Goal: Task Accomplishment & Management: Manage account settings

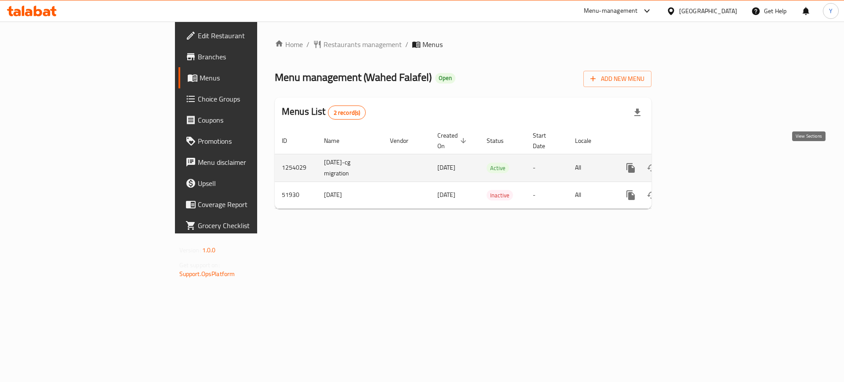
click at [699, 163] on icon "enhanced table" at bounding box center [694, 168] width 11 height 11
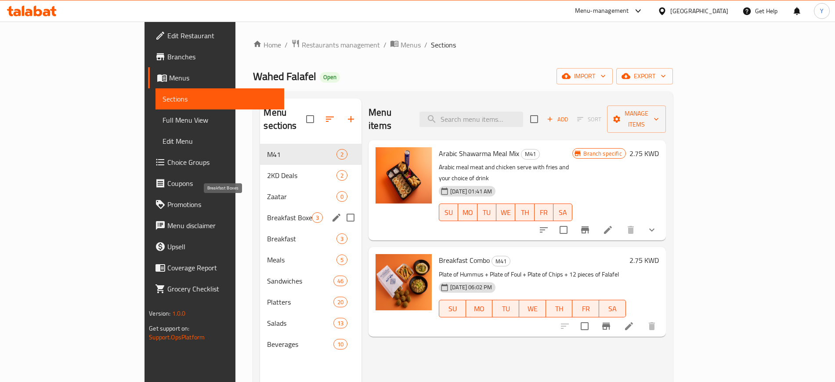
click at [267, 212] on span "Breakfast Boxes" at bounding box center [289, 217] width 45 height 11
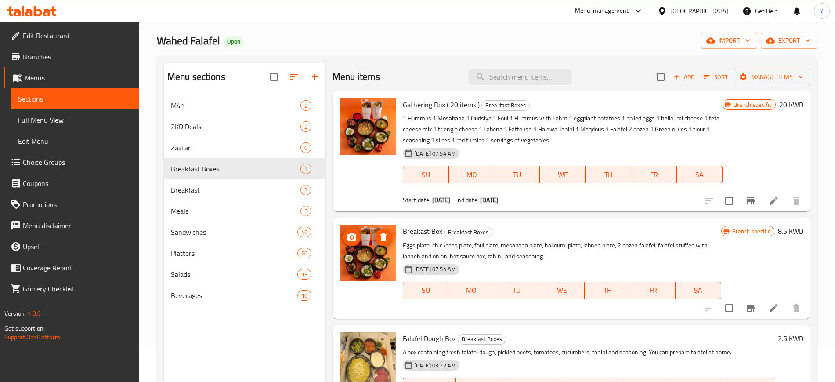
scroll to position [55, 0]
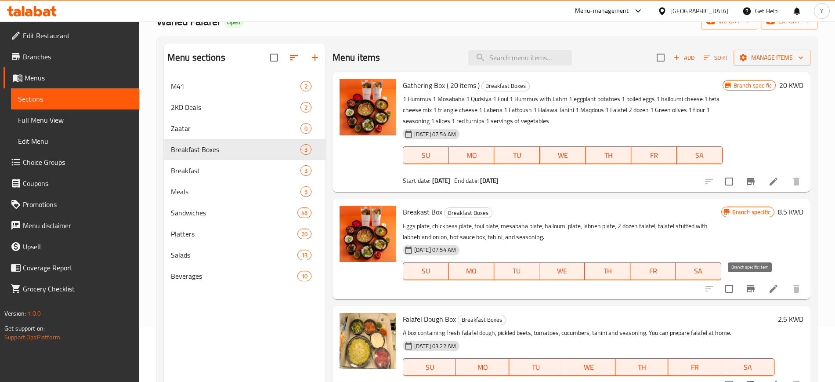
click at [753, 288] on icon "Branch-specific-item" at bounding box center [751, 288] width 8 height 7
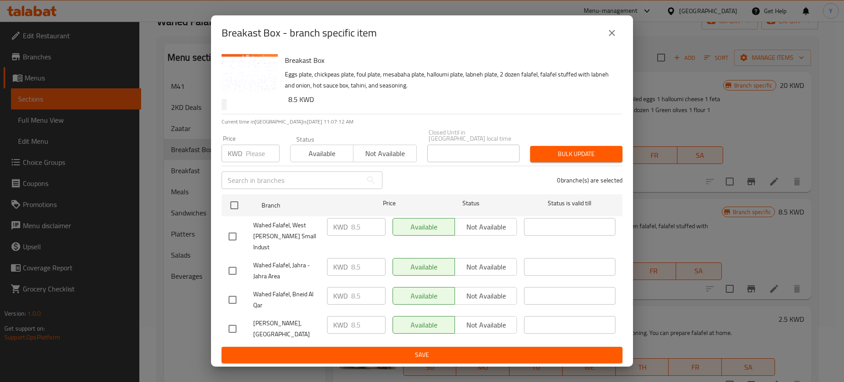
click at [606, 38] on icon "close" at bounding box center [611, 33] width 11 height 11
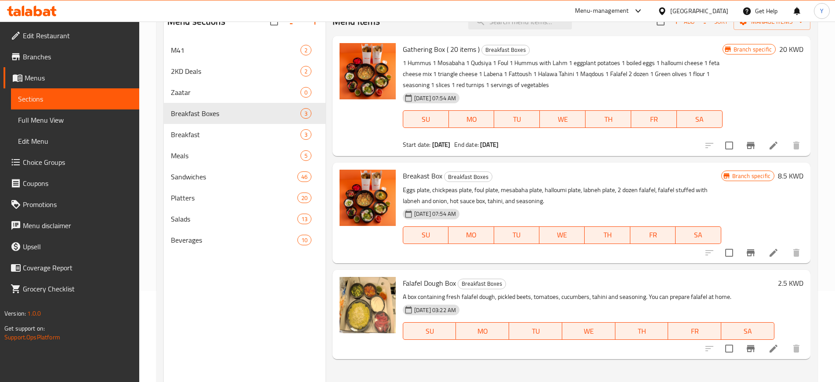
scroll to position [110, 0]
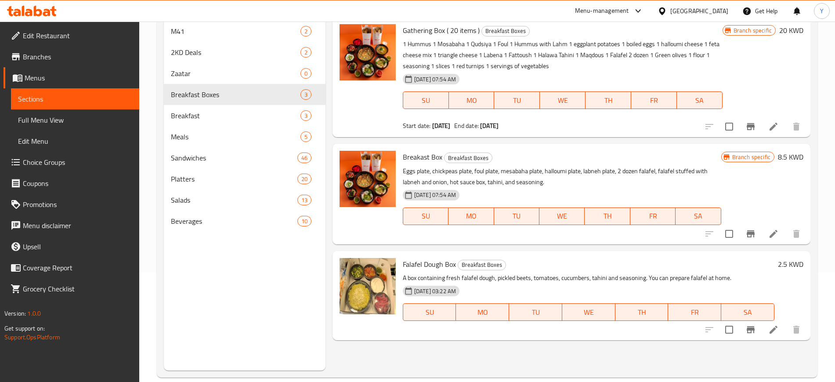
click at [773, 234] on icon at bounding box center [774, 234] width 8 height 8
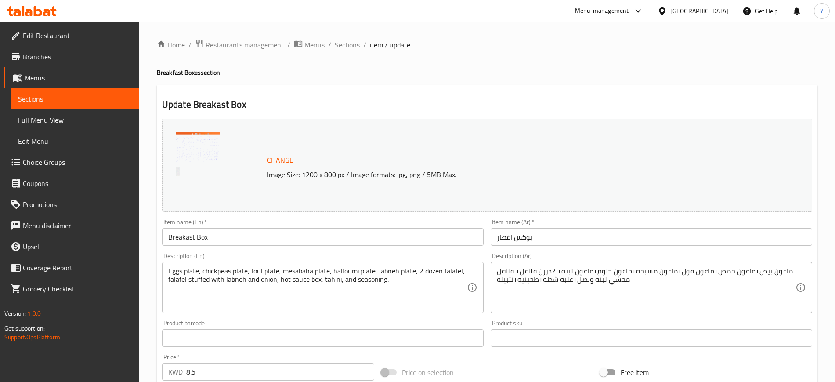
click at [350, 46] on span "Sections" at bounding box center [347, 45] width 25 height 11
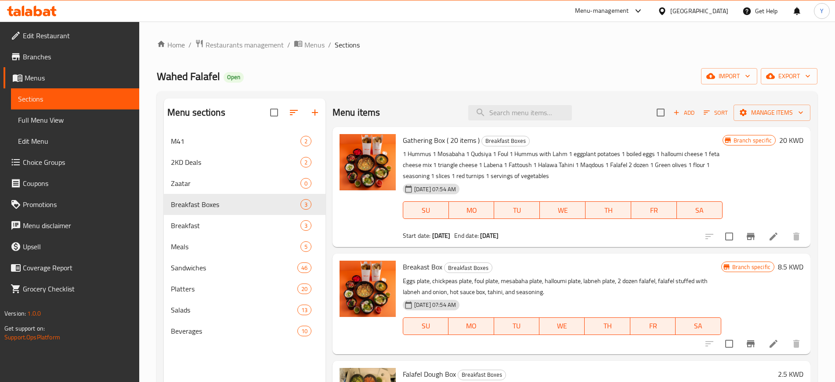
click at [428, 266] on span "Breakast Box" at bounding box center [423, 266] width 40 height 13
click at [232, 45] on span "Restaurants management" at bounding box center [245, 45] width 78 height 11
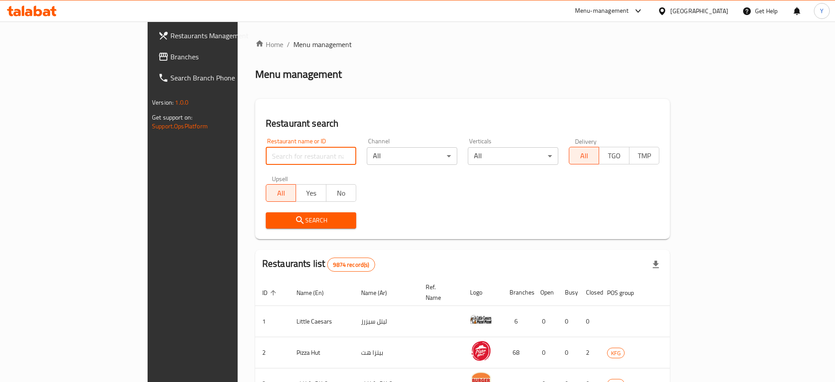
drag, startPoint x: 256, startPoint y: 158, endPoint x: 251, endPoint y: 157, distance: 4.9
click at [266, 158] on input "search" at bounding box center [311, 156] width 91 height 18
click button "Search" at bounding box center [311, 220] width 91 height 16
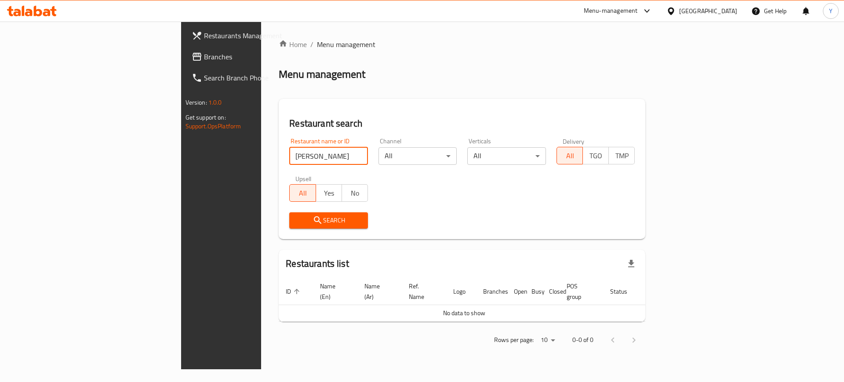
type input "[PERSON_NAME]"
click button "Search" at bounding box center [328, 220] width 79 height 16
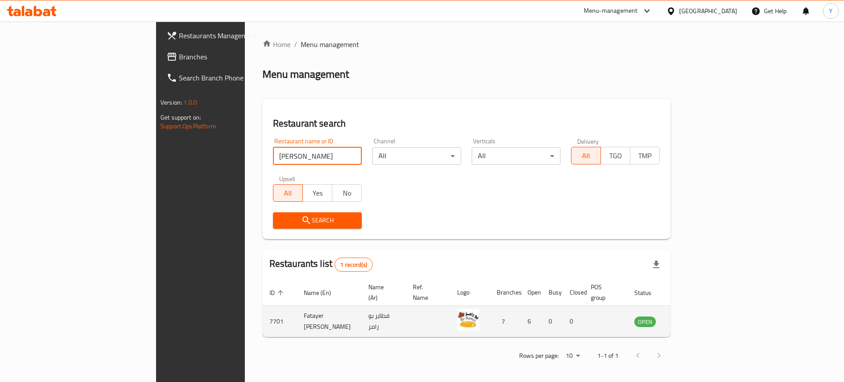
click at [703, 318] on td "enhanced table" at bounding box center [688, 321] width 30 height 31
click at [691, 316] on icon "enhanced table" at bounding box center [685, 321] width 11 height 11
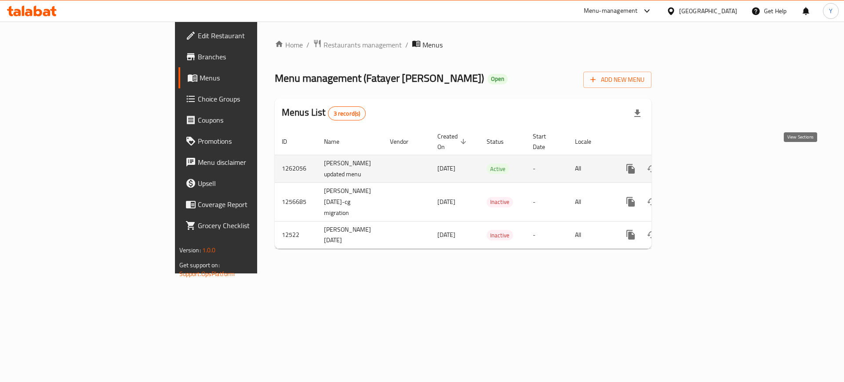
click at [699, 163] on icon "enhanced table" at bounding box center [694, 168] width 11 height 11
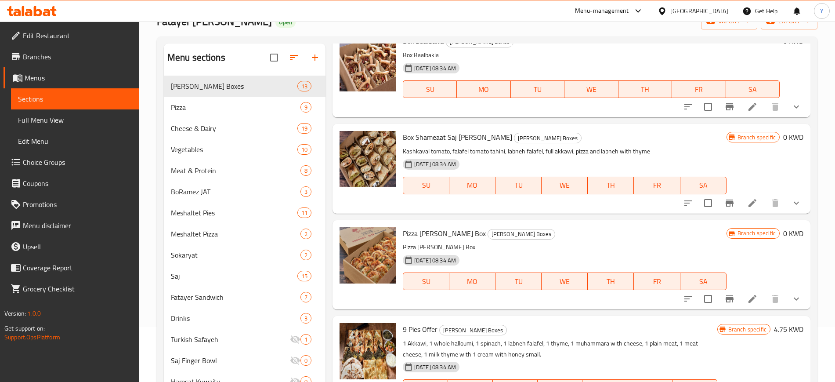
scroll to position [659, 0]
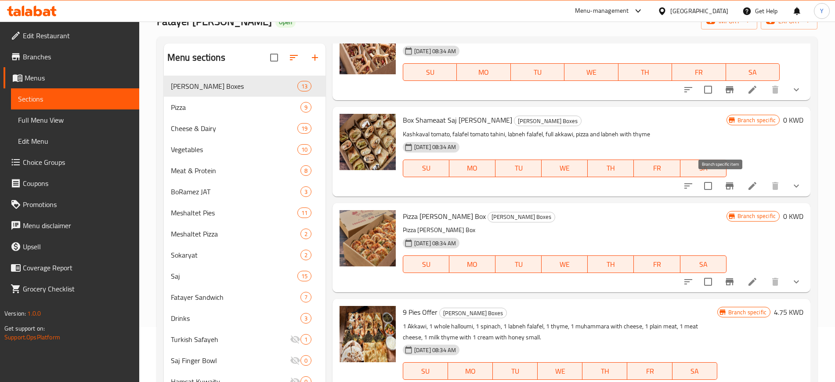
click at [726, 185] on icon "Branch-specific-item" at bounding box center [730, 185] width 8 height 7
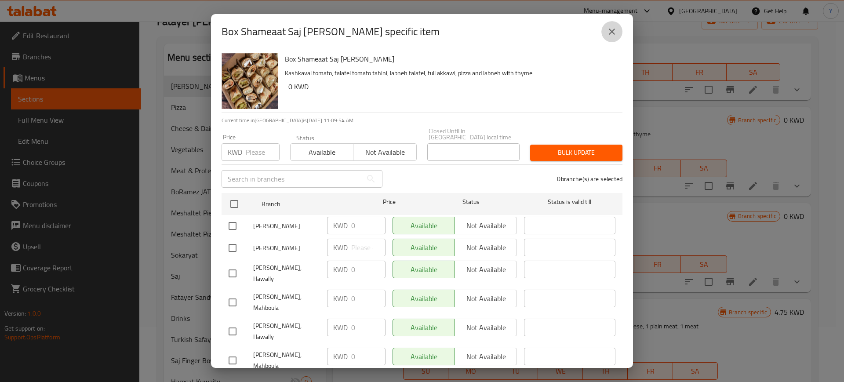
click at [616, 32] on icon "close" at bounding box center [611, 31] width 11 height 11
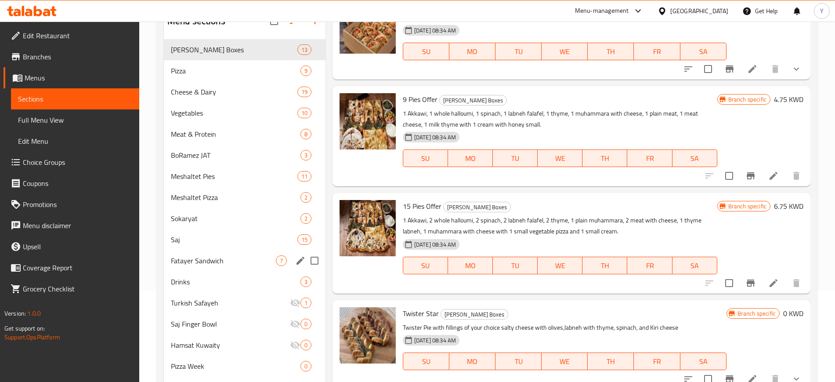
scroll to position [0, 0]
